Goal: Information Seeking & Learning: Learn about a topic

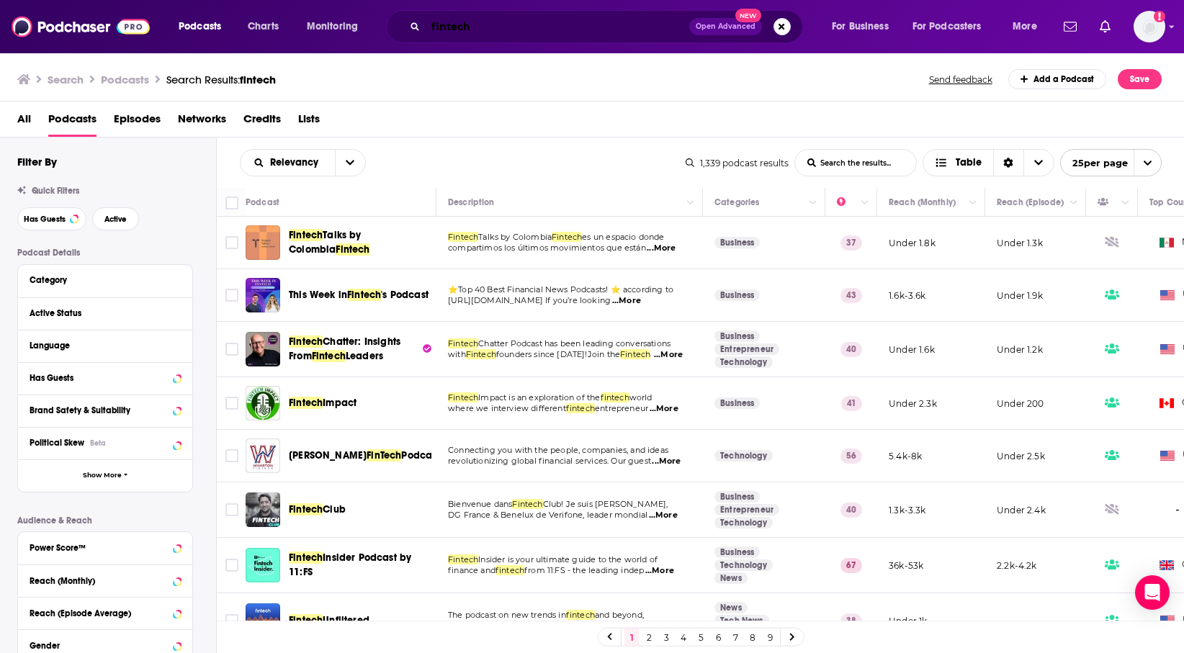
click at [602, 31] on input "fintech" at bounding box center [558, 26] width 264 height 23
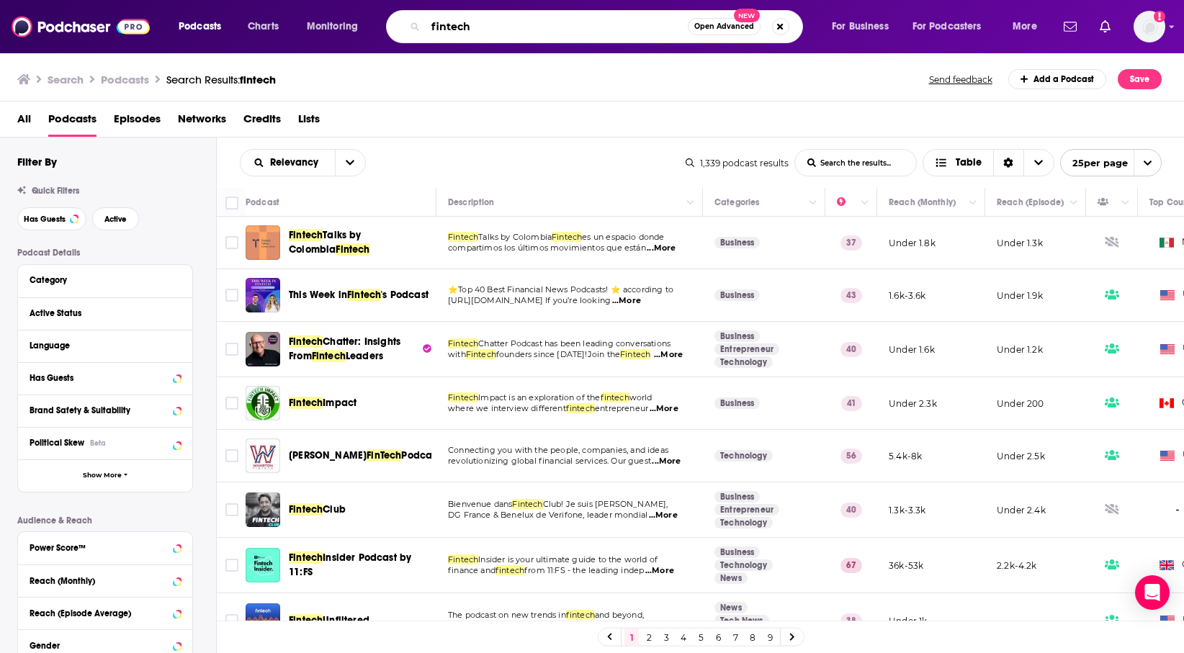
click at [602, 31] on input "fintech" at bounding box center [557, 26] width 262 height 23
type input "The CMO Podcast"
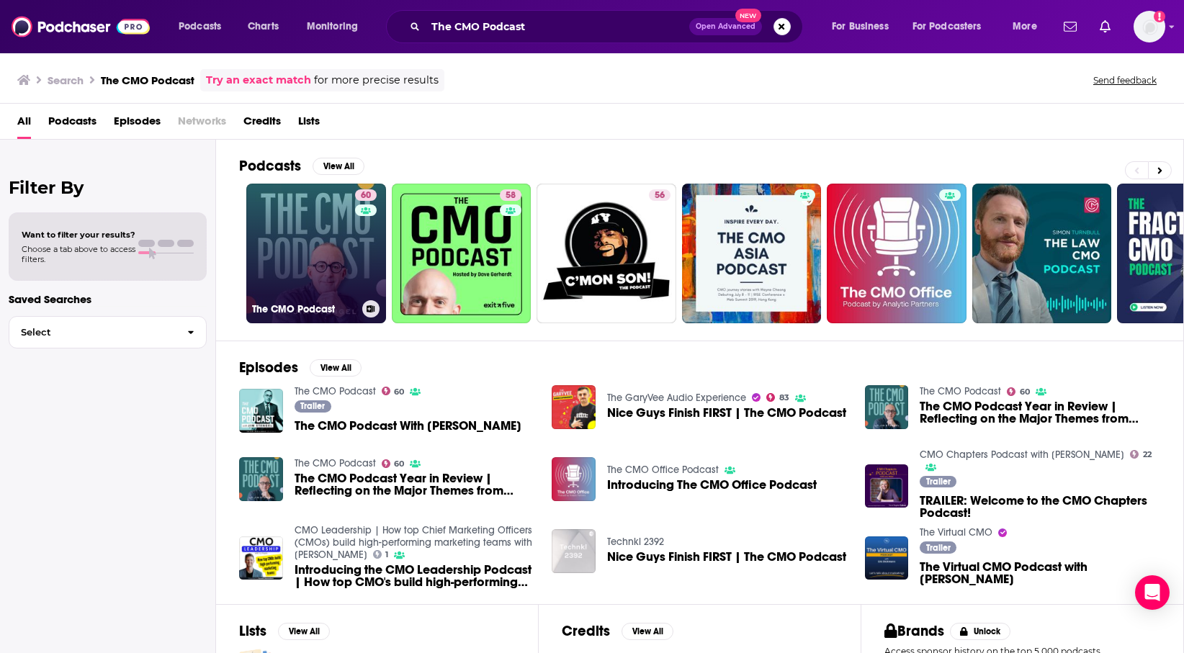
click at [337, 288] on link "60 The CMO Podcast" at bounding box center [316, 254] width 140 height 140
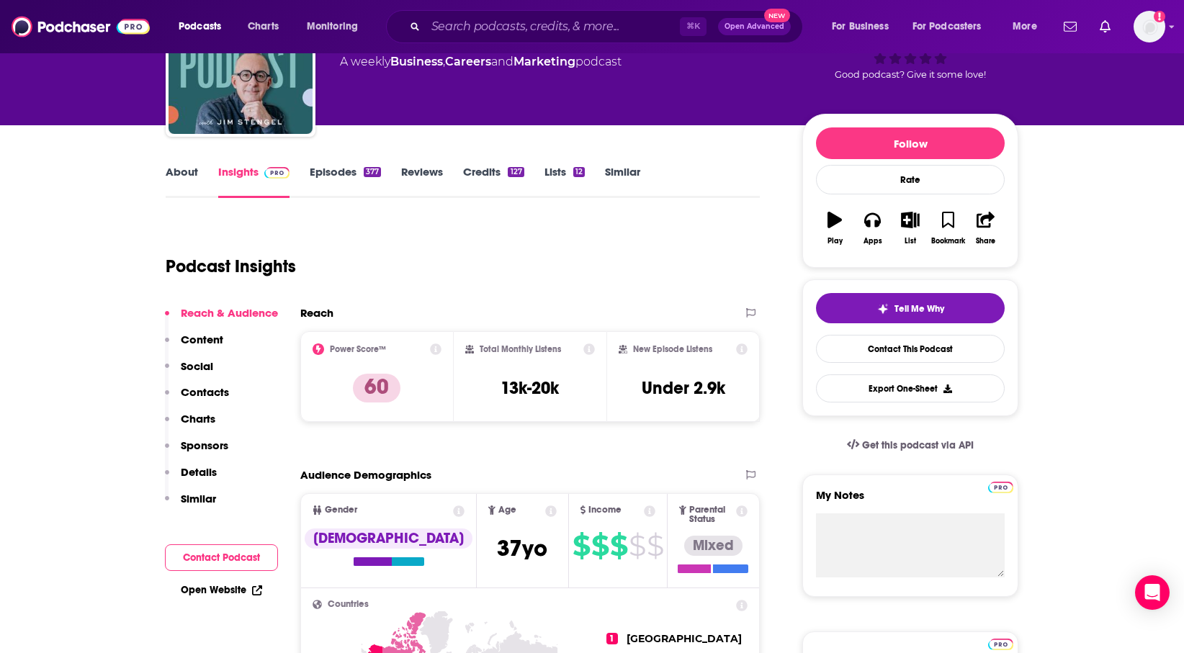
scroll to position [103, 0]
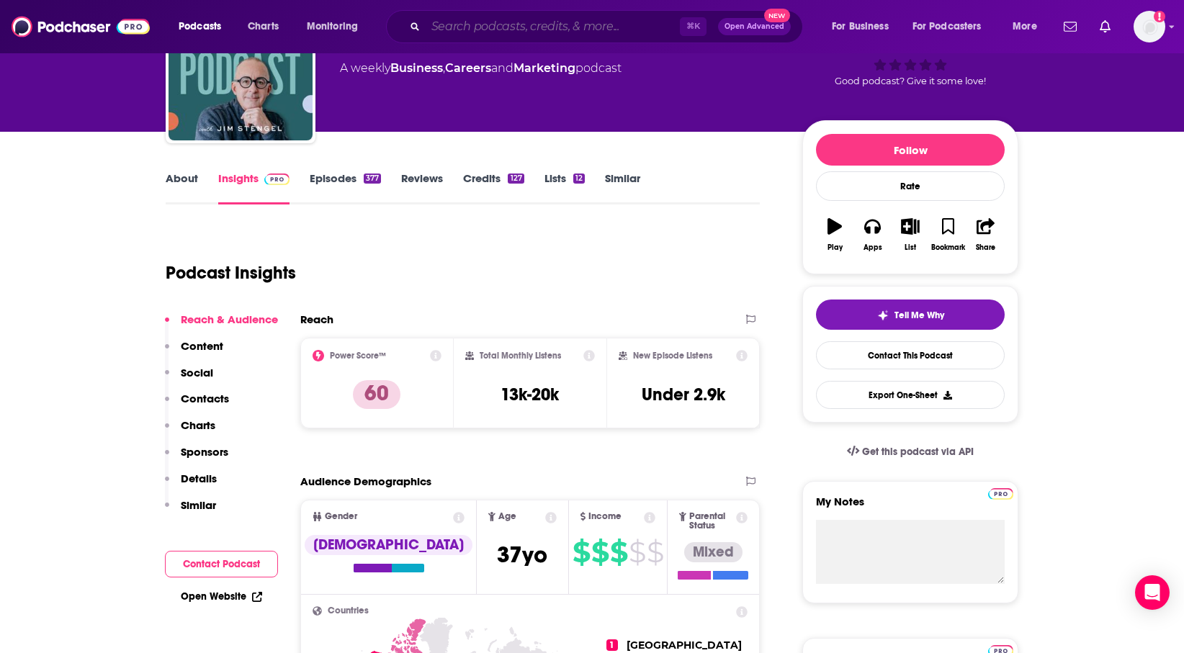
click at [581, 33] on input "Search podcasts, credits, & more..." at bounding box center [553, 26] width 254 height 23
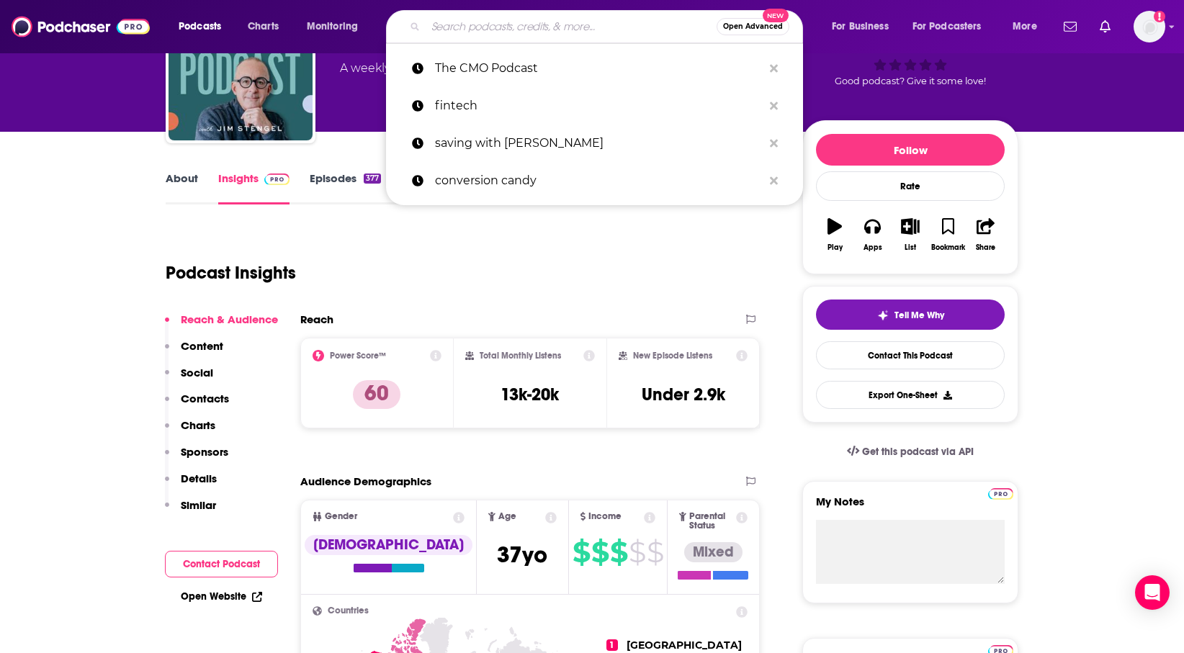
paste input "Marketing Trends"
type input "Marketing Trends"
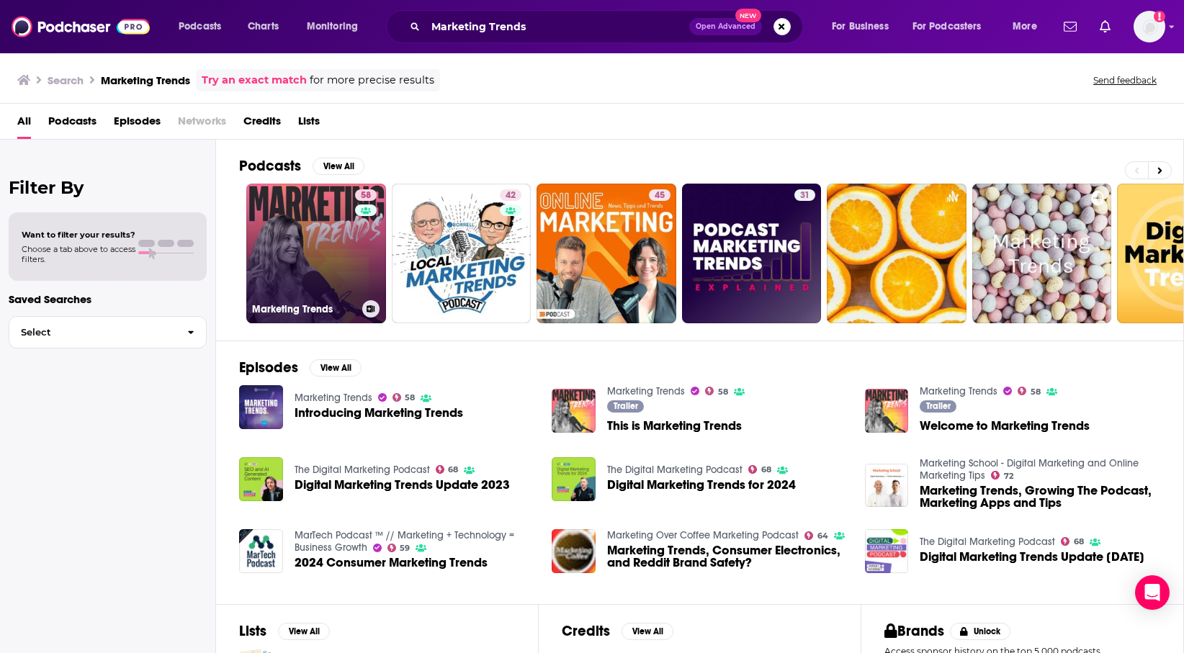
click at [347, 247] on link "58 Marketing Trends" at bounding box center [316, 254] width 140 height 140
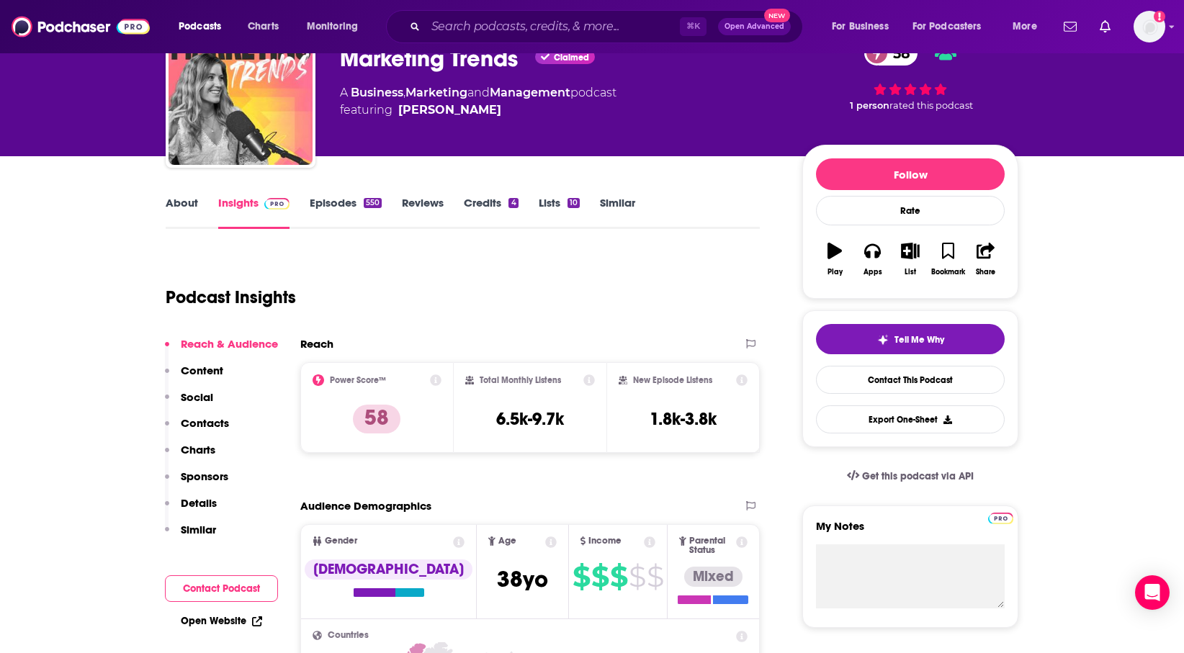
scroll to position [76, 0]
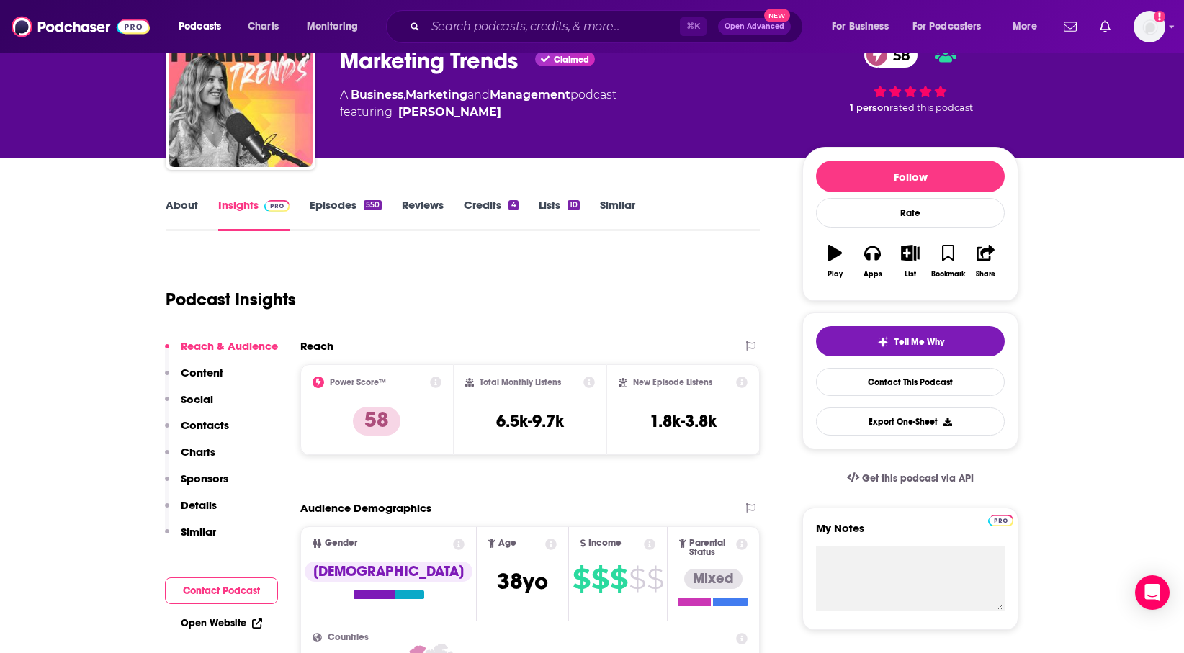
click at [212, 376] on p "Content" at bounding box center [202, 373] width 43 height 14
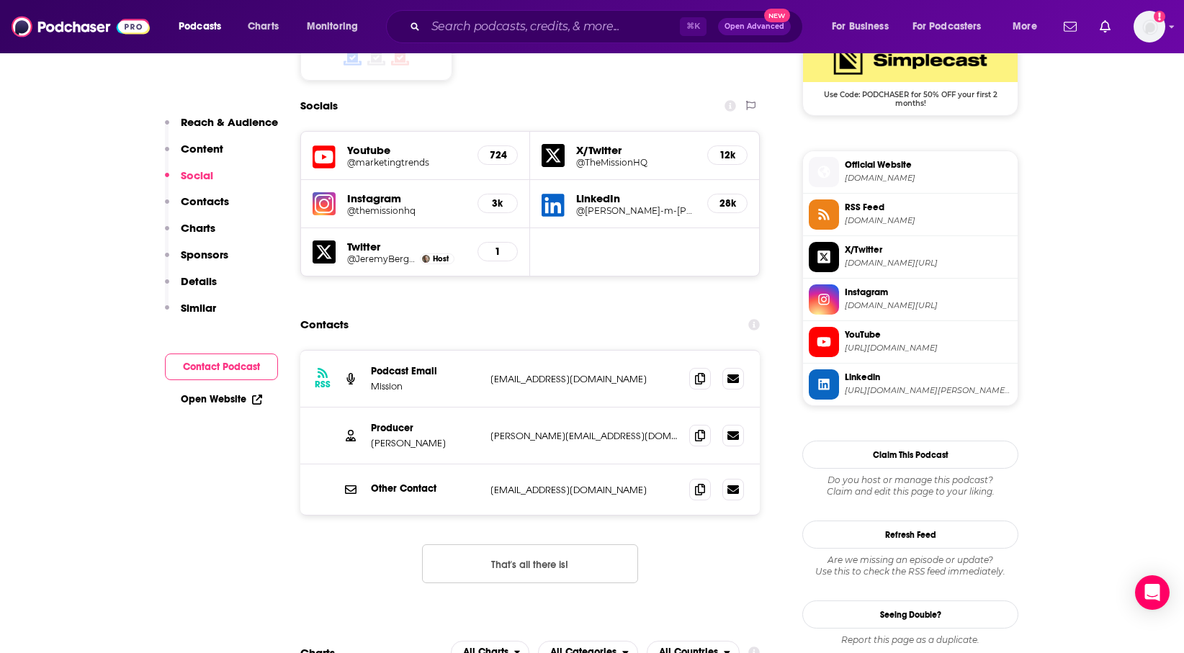
scroll to position [1406, 0]
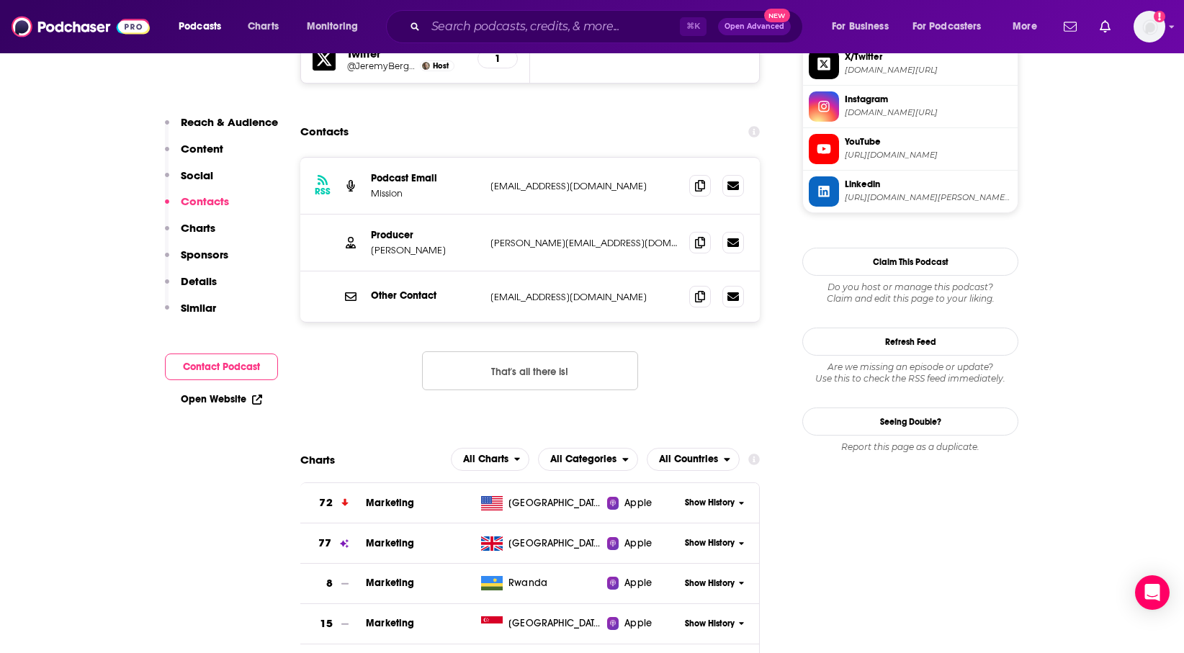
click at [205, 284] on p "Details" at bounding box center [199, 282] width 36 height 14
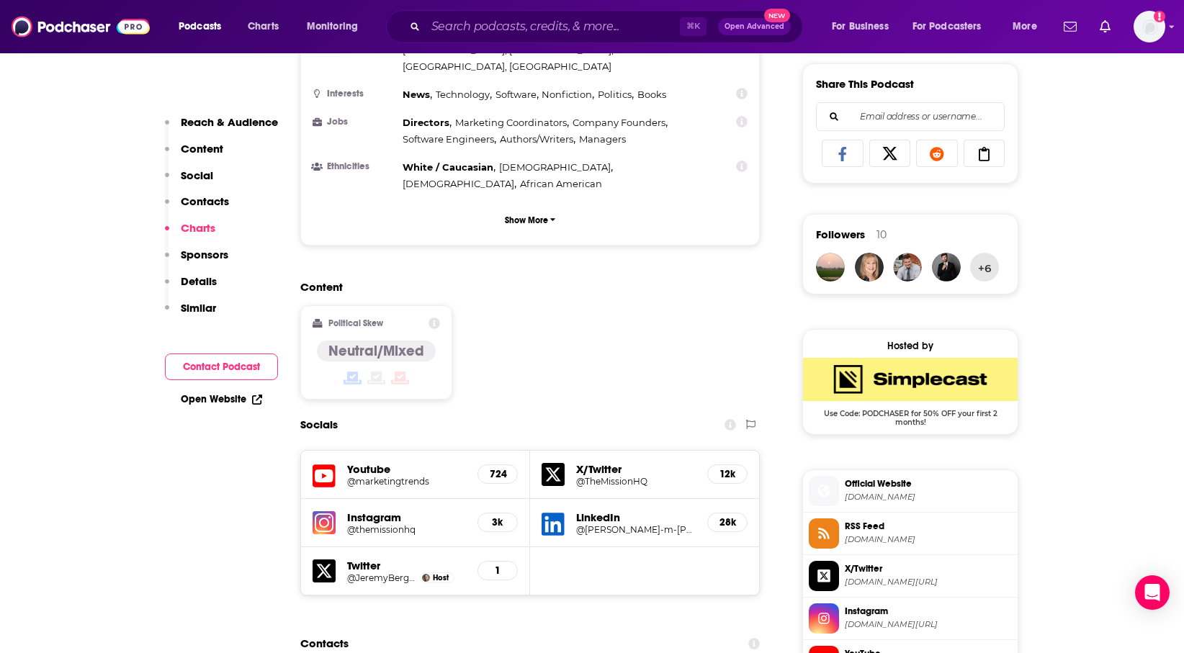
scroll to position [0, 0]
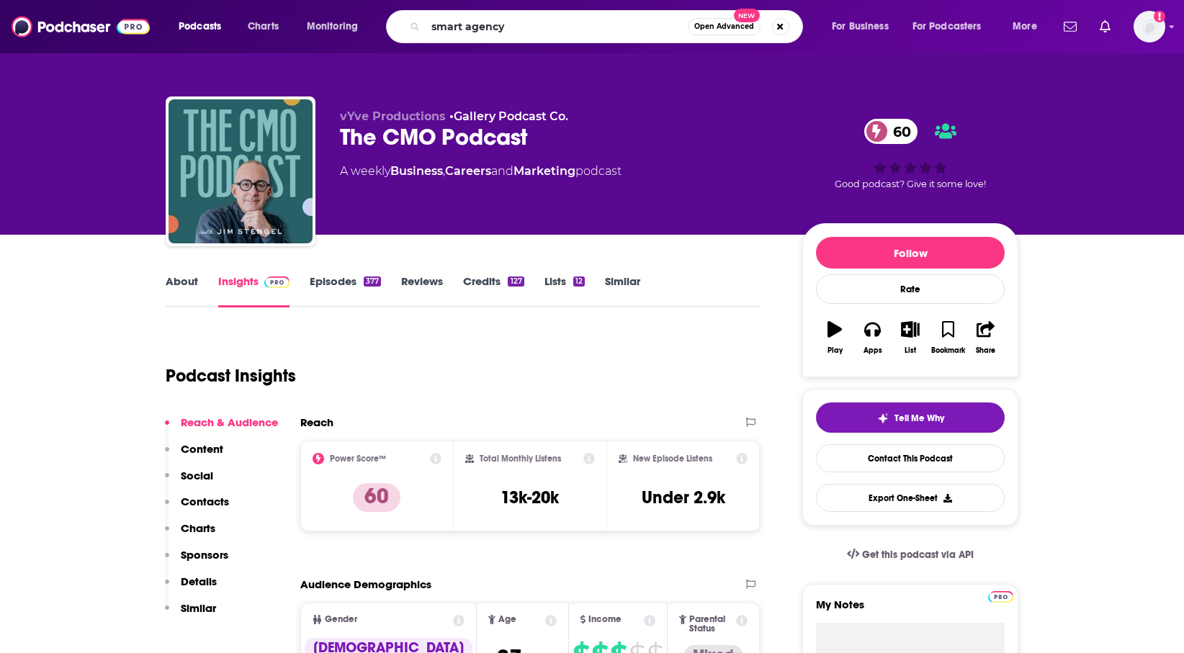
type input "smart agency"
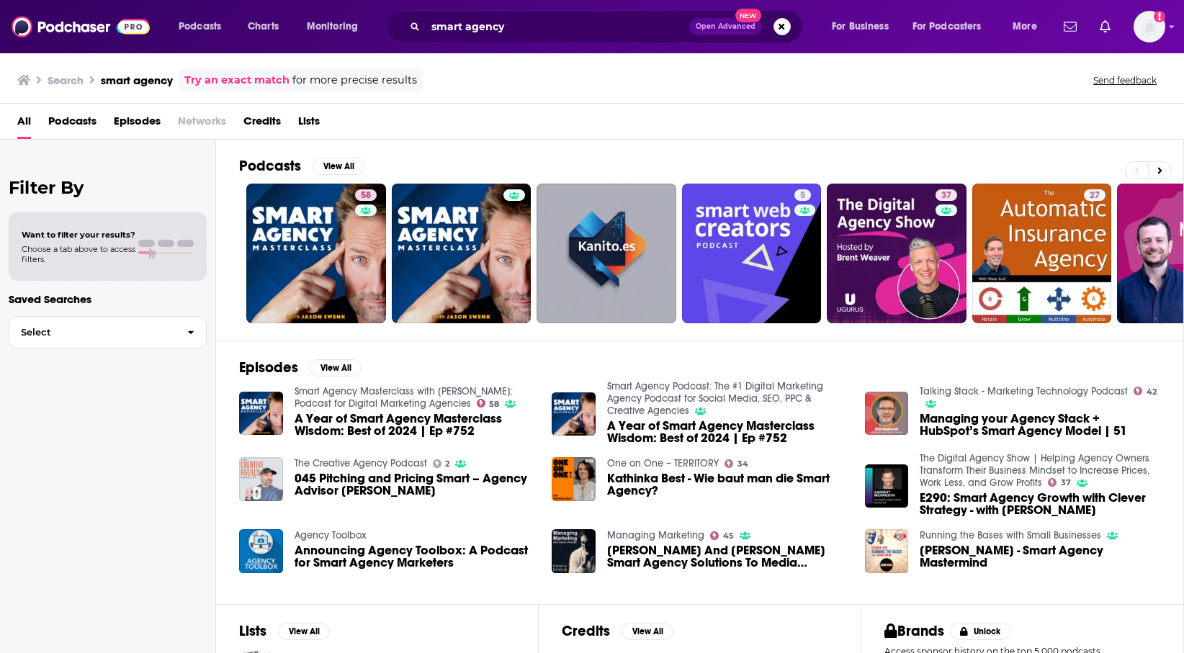
click at [287, 414] on div "Smart Agency Masterclass with [PERSON_NAME]: Podcast for Digital Marketing Agen…" at bounding box center [386, 413] width 295 height 56
click at [271, 415] on img "A Year of Smart Agency Masterclass Wisdom: Best of 2024 | Ep #752" at bounding box center [261, 414] width 44 height 44
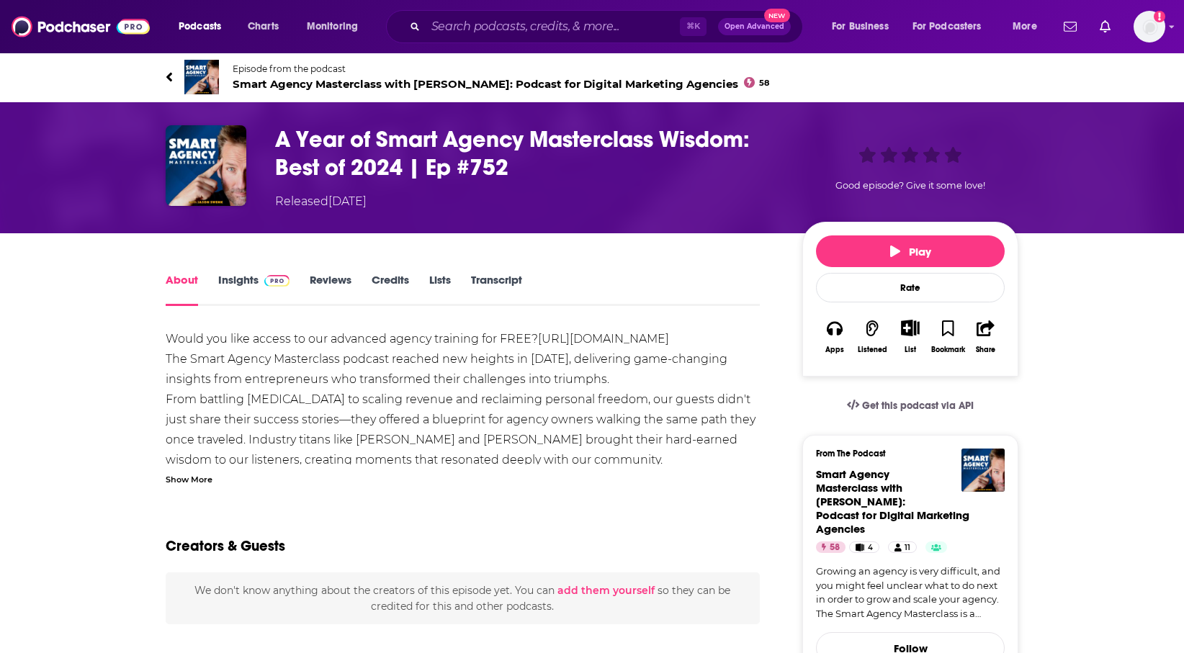
click at [240, 285] on link "Insights" at bounding box center [253, 289] width 71 height 33
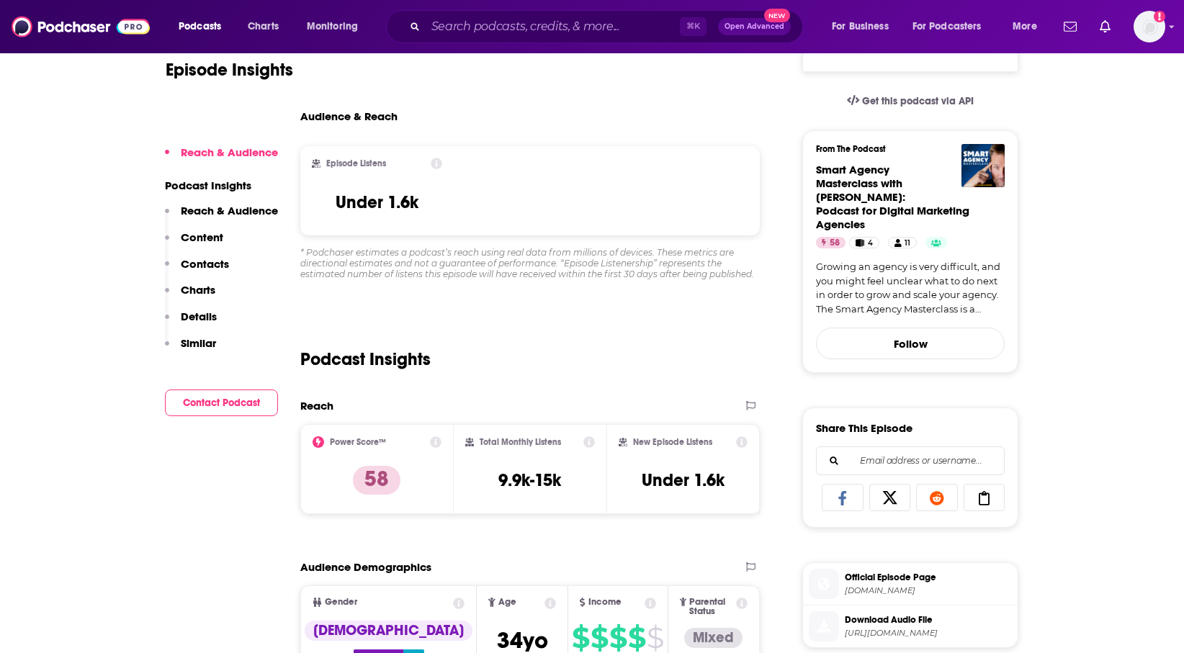
scroll to position [325, 0]
